Goal: Information Seeking & Learning: Learn about a topic

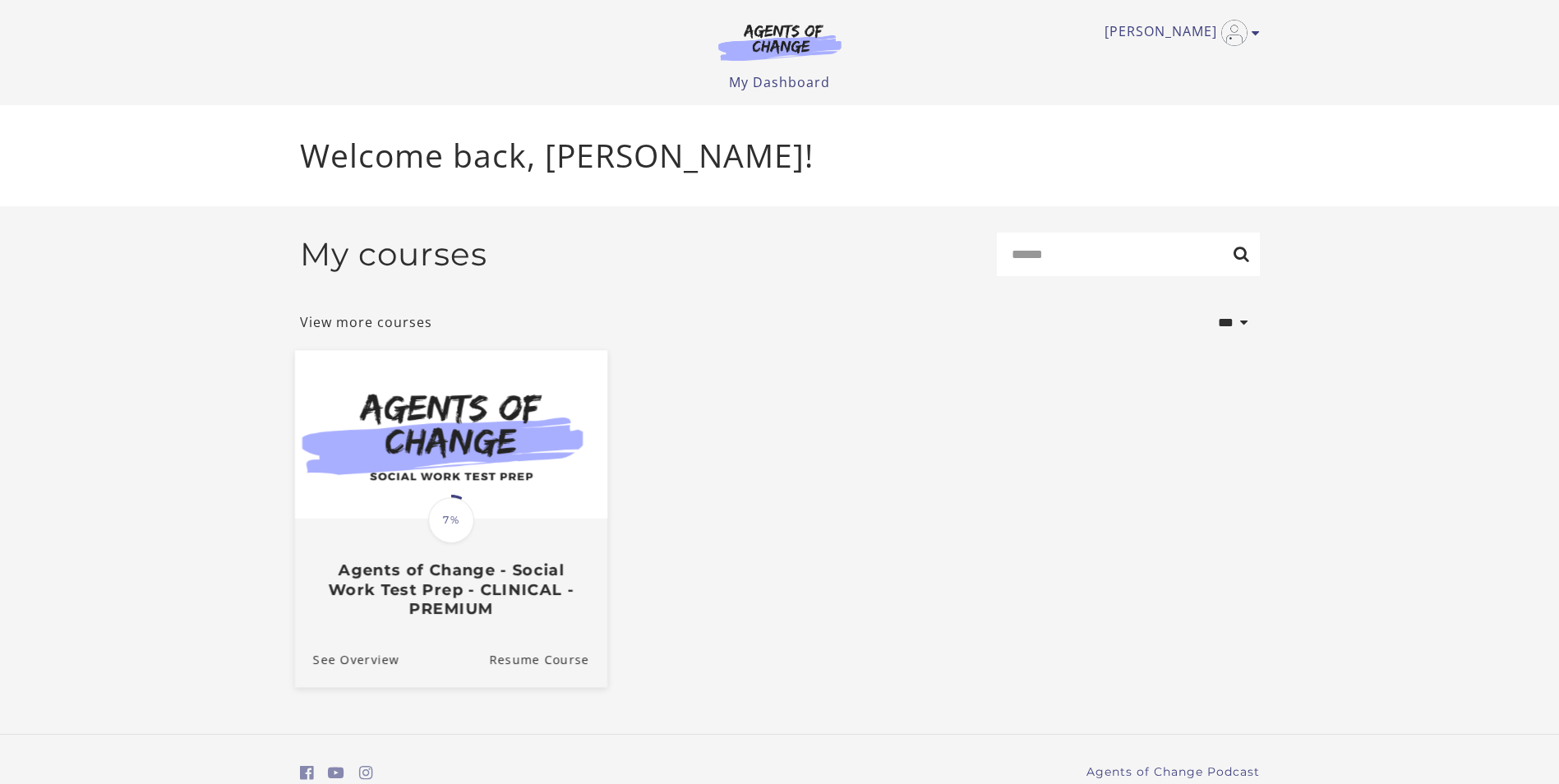
click at [396, 475] on img at bounding box center [450, 434] width 312 height 168
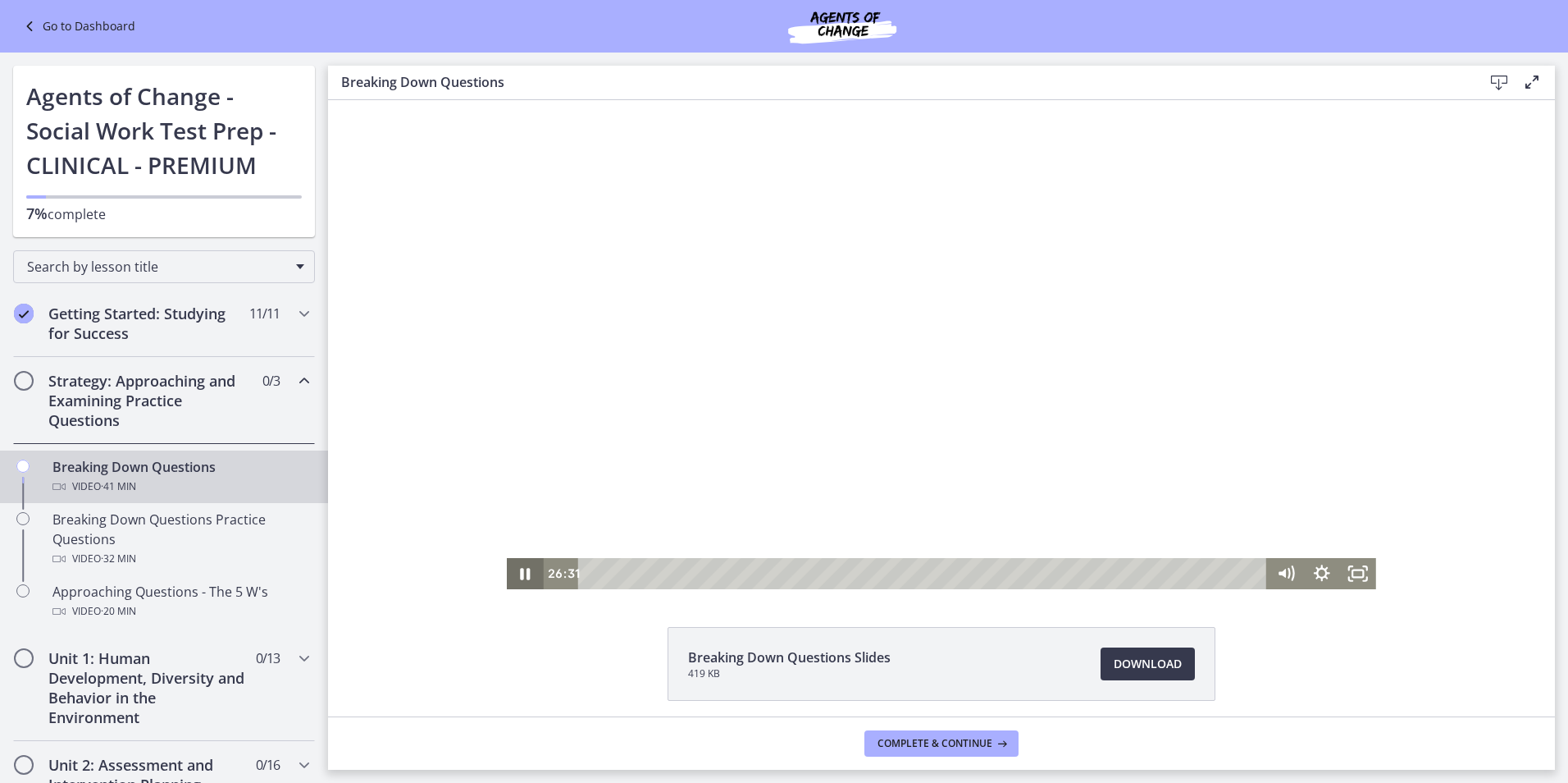
click at [521, 573] on icon "Pause" at bounding box center [526, 573] width 10 height 11
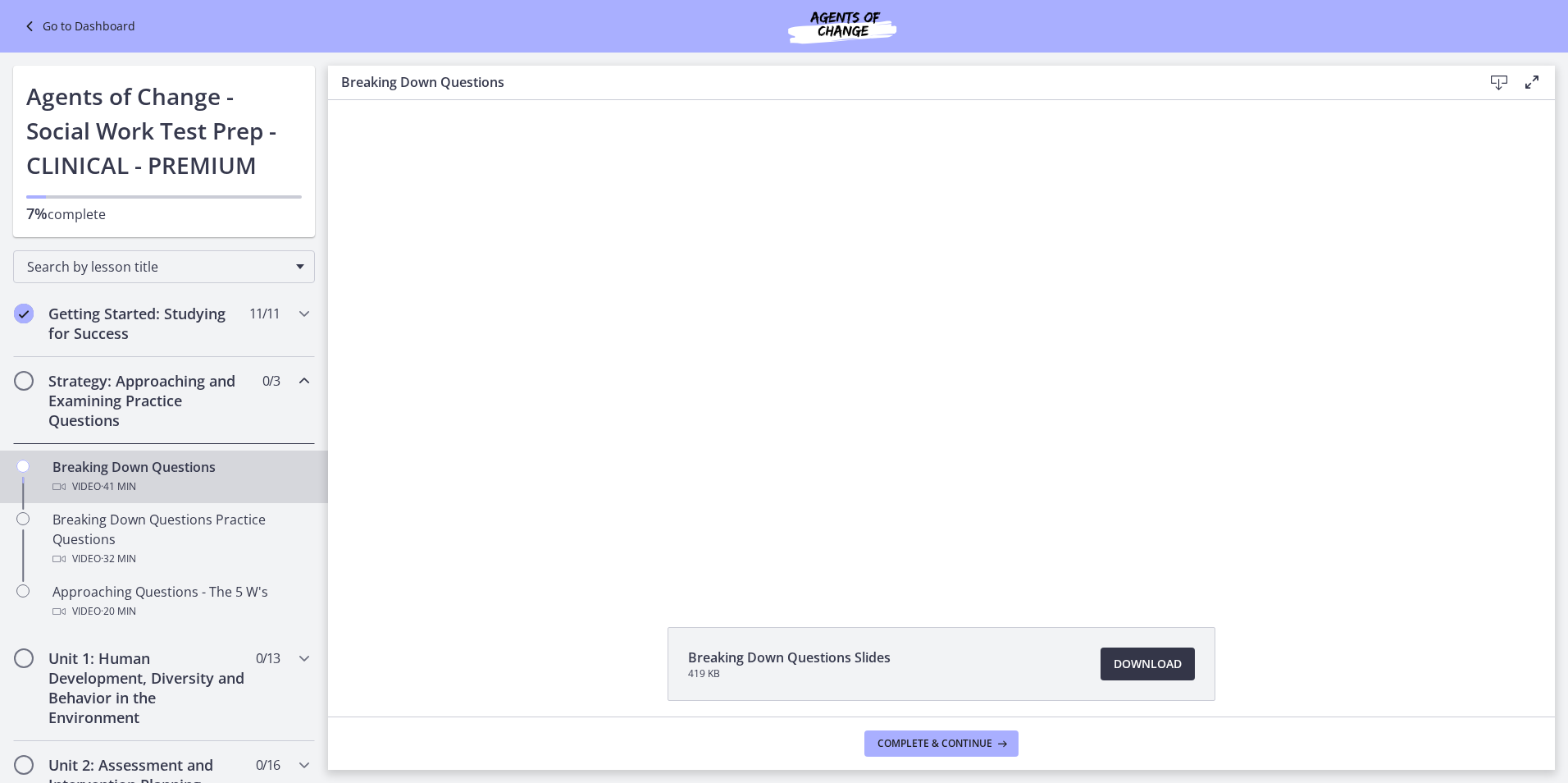
click at [1100, 666] on link "Download Opens in a new window" at bounding box center [1148, 664] width 94 height 33
